Goal: Information Seeking & Learning: Learn about a topic

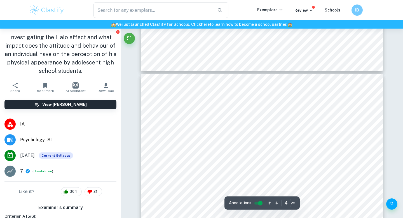
scroll to position [1033, 0]
drag, startPoint x: 295, startPoint y: 124, endPoint x: 329, endPoint y: 131, distance: 34.9
click at [308, 131] on span "the teacher (likeable or unlikeable) on the interview recording presented to th…" at bounding box center [257, 132] width 175 height 5
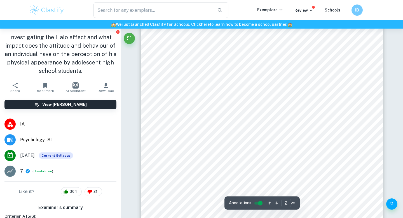
scroll to position [401, 0]
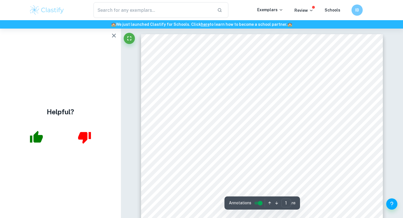
click at [112, 34] on icon "button" at bounding box center [113, 35] width 7 height 7
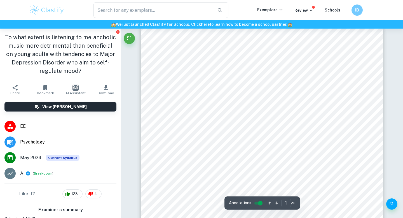
scroll to position [19, 0]
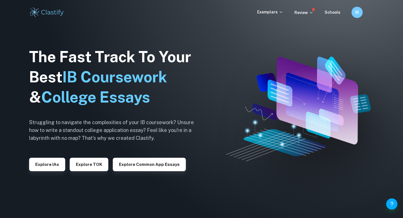
click at [270, 9] on div "Exemplars Review Schools IB" at bounding box center [201, 12] width 358 height 11
click at [271, 12] on p "Exemplars" at bounding box center [270, 12] width 26 height 6
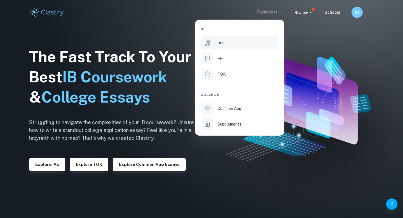
click at [225, 46] on div "IAs" at bounding box center [247, 43] width 60 height 6
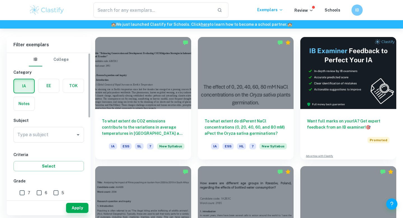
scroll to position [155, 0]
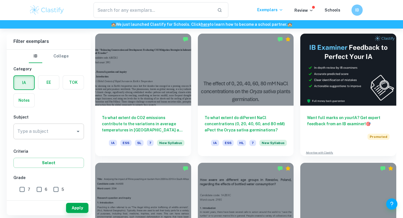
click at [43, 128] on div "Type a subject Type a subject" at bounding box center [48, 131] width 70 height 16
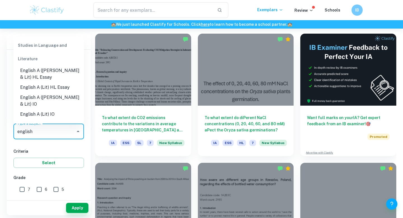
click at [59, 71] on li "English A ([PERSON_NAME] & Lit) HL Essay" at bounding box center [48, 73] width 70 height 17
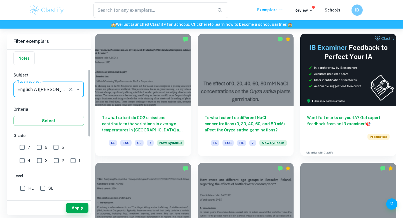
scroll to position [43, 0]
type input "English A ([PERSON_NAME] & Lit) HL Essay"
click at [79, 205] on button "Apply" at bounding box center [77, 207] width 22 height 10
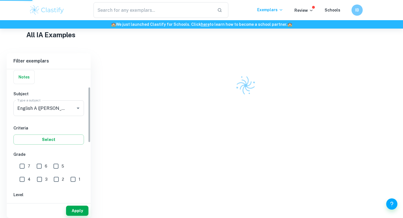
scroll to position [127, 0]
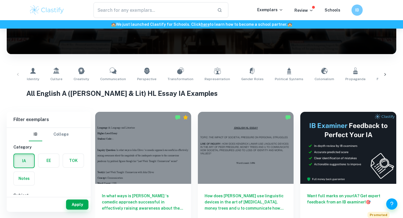
scroll to position [73, 0]
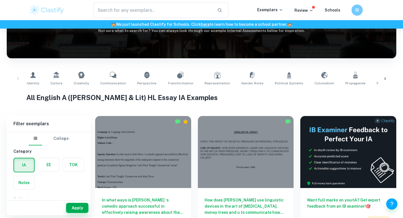
click at [382, 77] on icon at bounding box center [385, 79] width 6 height 6
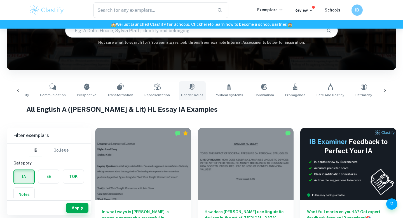
scroll to position [0, 0]
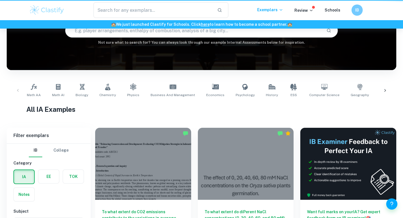
scroll to position [119, 0]
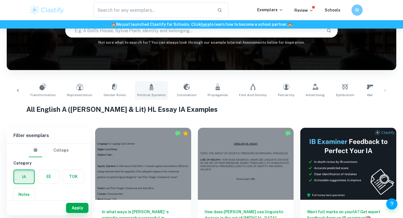
scroll to position [0, 140]
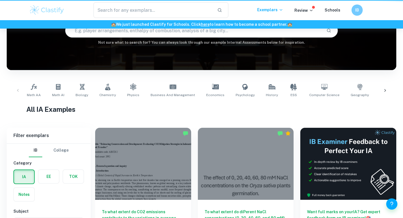
scroll to position [119, 0]
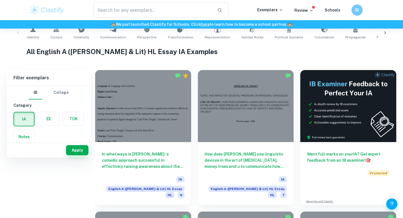
scroll to position [61, 0]
